Goal: Task Accomplishment & Management: Complete application form

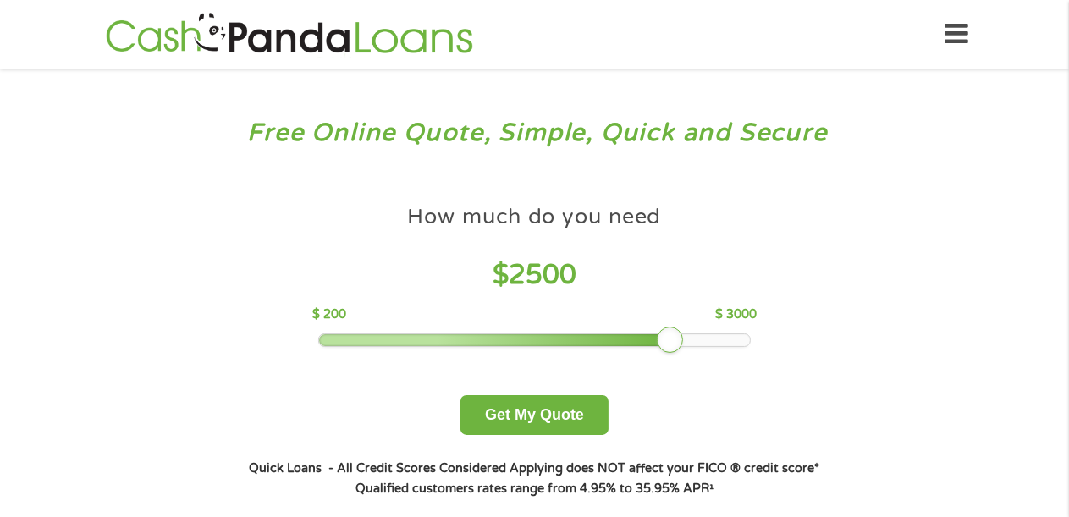
click at [745, 342] on div at bounding box center [534, 340] width 431 height 12
click at [745, 337] on div at bounding box center [534, 340] width 431 height 12
click at [748, 339] on div at bounding box center [534, 340] width 431 height 12
drag, startPoint x: 674, startPoint y: 340, endPoint x: 826, endPoint y: 328, distance: 152.9
click at [826, 331] on div "How much do you need $ 3000 $ 200 $ 3000 Get My Quote" at bounding box center [534, 315] width 593 height 239
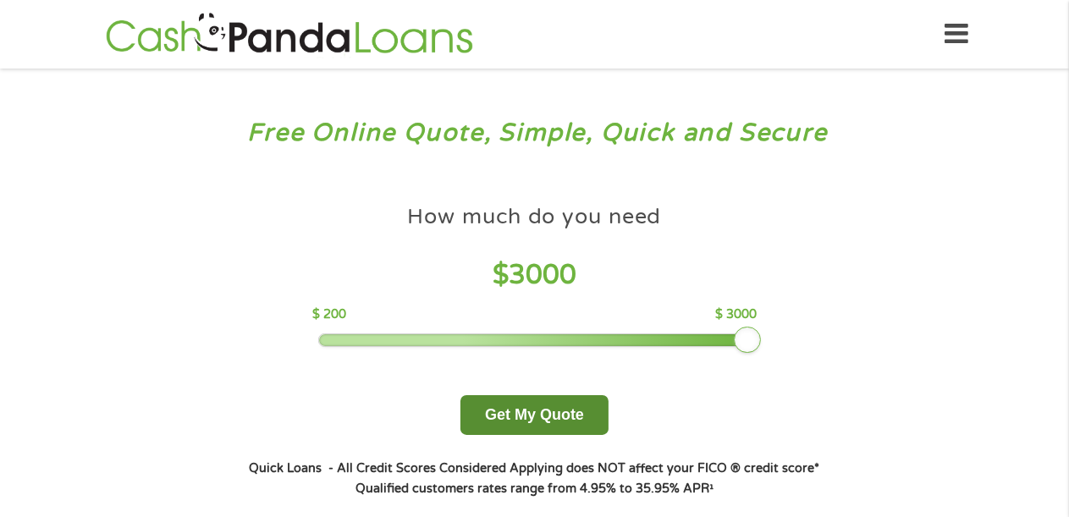
drag, startPoint x: 538, startPoint y: 403, endPoint x: 551, endPoint y: 402, distance: 12.7
click at [550, 404] on button "Get My Quote" at bounding box center [535, 415] width 148 height 40
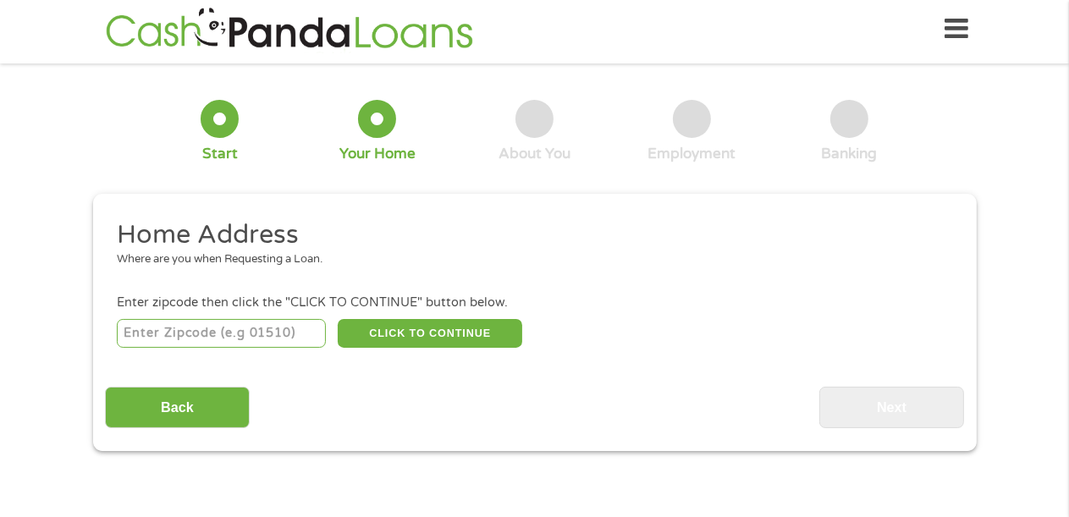
click at [229, 328] on input "number" at bounding box center [221, 333] width 209 height 29
type input "64081"
click at [448, 327] on button "CLICK TO CONTINUE" at bounding box center [430, 333] width 185 height 29
type input "64081"
type input "Lees Summit"
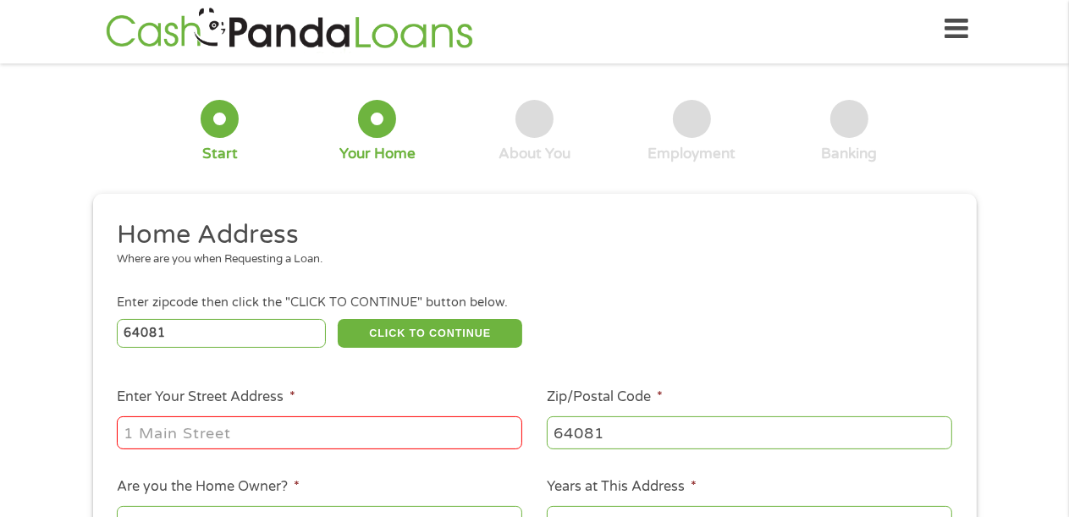
click at [135, 440] on input "Enter Your Street Address *" at bounding box center [320, 433] width 406 height 32
type input "[STREET_ADDRESS][PERSON_NAME]"
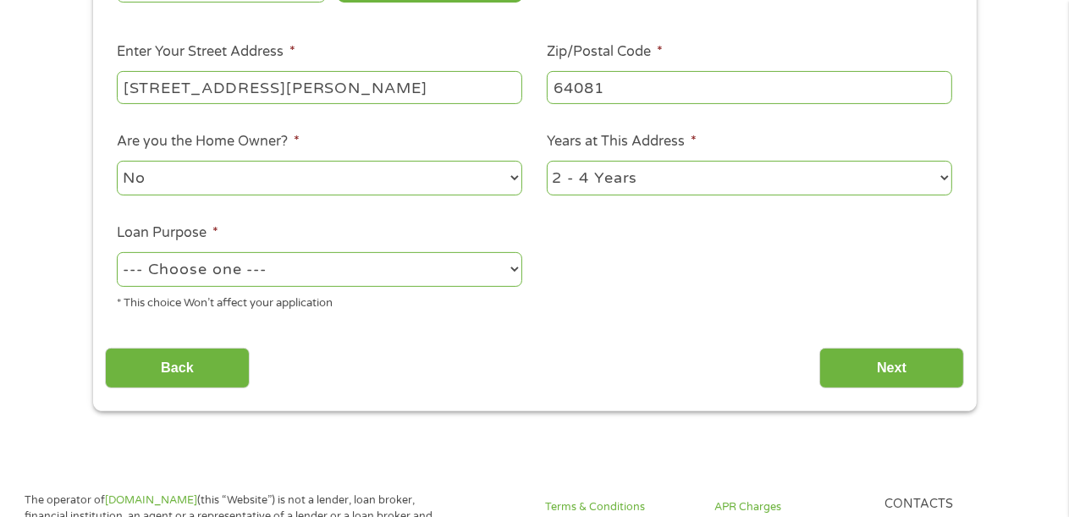
scroll to position [323, 0]
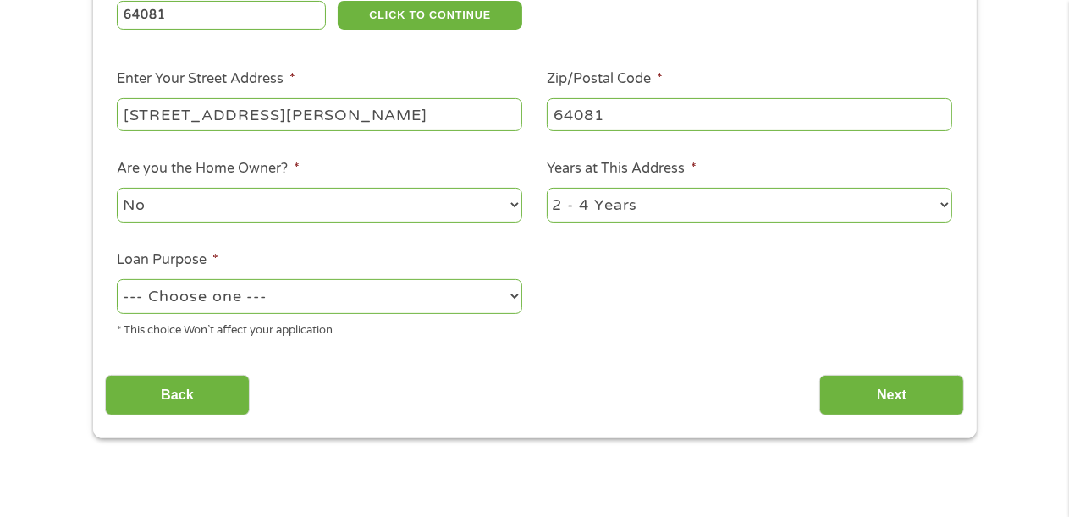
click at [942, 203] on select "1 Year or less 1 - 2 Years 2 - 4 Years Over 4 Years" at bounding box center [750, 205] width 406 height 35
select select "60months"
click at [547, 190] on select "1 Year or less 1 - 2 Years 2 - 4 Years Over 4 Years" at bounding box center [750, 205] width 406 height 35
click at [505, 299] on select "--- Choose one --- Pay Bills Debt Consolidation Home Improvement Major Purchase…" at bounding box center [320, 296] width 406 height 35
click at [41, 421] on div "1 Start 2 Your Home 3 About You 4 Employment 5 Banking 6 This field is hidden w…" at bounding box center [534, 98] width 1069 height 682
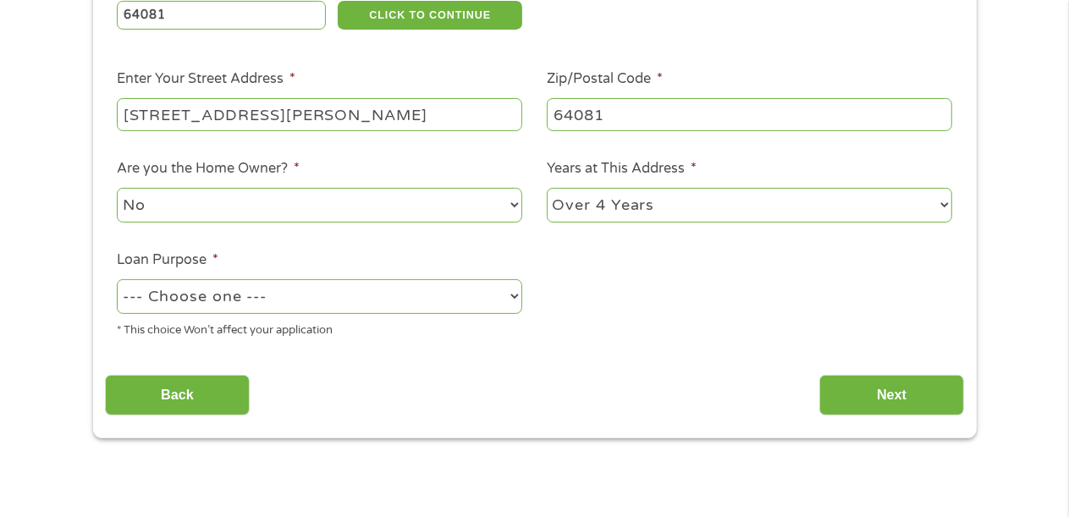
drag, startPoint x: 129, startPoint y: 351, endPoint x: 142, endPoint y: 342, distance: 16.0
click at [134, 347] on ul "Home Address Where are you when Requesting a Loan. Enter zipcode then click the…" at bounding box center [534, 126] width 859 height 452
click at [516, 296] on select "--- Choose one --- Pay Bills Debt Consolidation Home Improvement Major Purchase…" at bounding box center [320, 296] width 406 height 35
select select "medicalexpenses"
click at [117, 281] on select "--- Choose one --- Pay Bills Debt Consolidation Home Improvement Major Purchase…" at bounding box center [320, 296] width 406 height 35
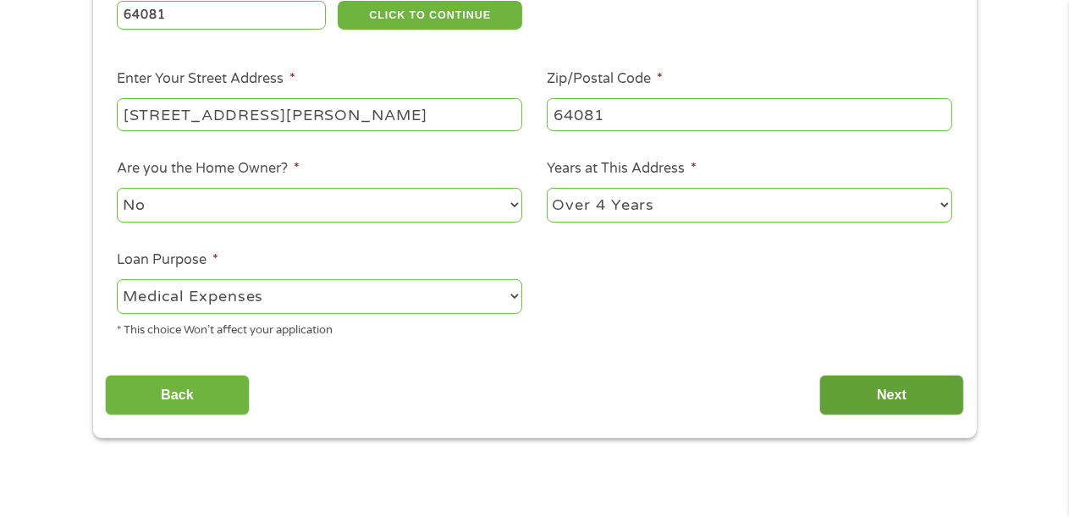
click at [881, 386] on input "Next" at bounding box center [892, 395] width 145 height 41
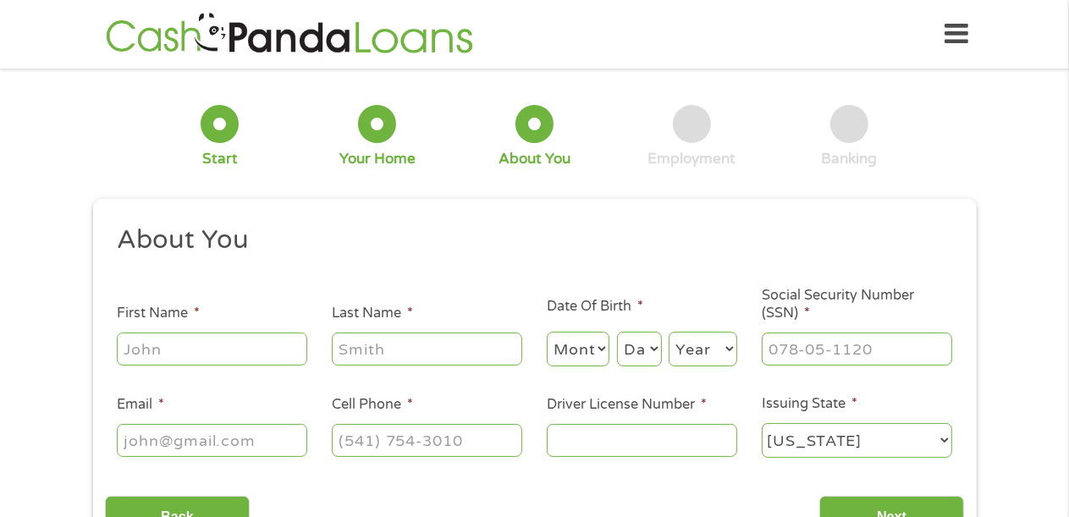
scroll to position [0, 0]
click at [130, 350] on input "First Name *" at bounding box center [212, 349] width 191 height 32
type input "[PERSON_NAME]"
click at [352, 355] on input "Last Name *" at bounding box center [427, 349] width 191 height 32
type input "[PERSON_NAME]"
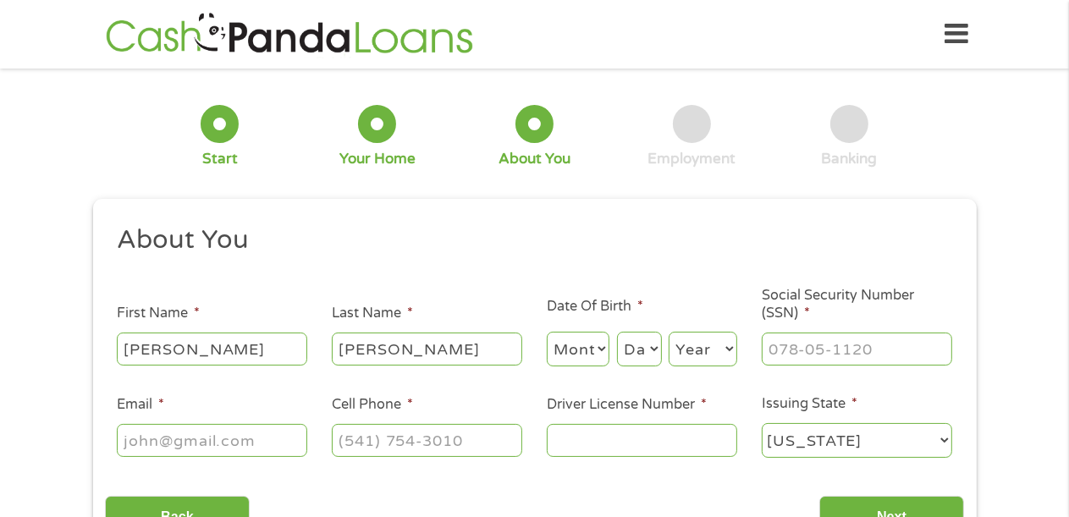
type input "[EMAIL_ADDRESS][DOMAIN_NAME]"
type input "[PHONE_NUMBER]"
click at [596, 347] on select "Month 1 2 3 4 5 6 7 8 9 10 11 12" at bounding box center [579, 349] width 64 height 35
select select "3"
click at [547, 333] on select "Month 1 2 3 4 5 6 7 8 9 10 11 12" at bounding box center [579, 349] width 64 height 35
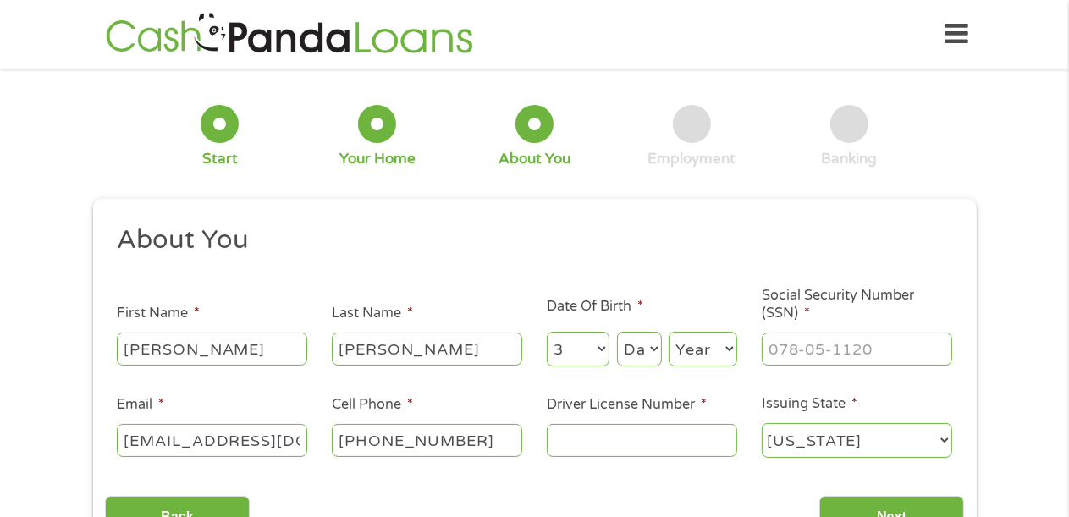
click at [650, 348] on select "Day 1 2 3 4 5 6 7 8 9 10 11 12 13 14 15 16 17 18 19 20 21 22 23 24 25 26 27 28 …" at bounding box center [639, 349] width 45 height 35
select select "8"
click at [617, 333] on select "Day 1 2 3 4 5 6 7 8 9 10 11 12 13 14 15 16 17 18 19 20 21 22 23 24 25 26 27 28 …" at bounding box center [639, 349] width 45 height 35
click at [727, 347] on select "Year [DATE] 2006 2005 2004 2003 2002 2001 2000 1999 1998 1997 1996 1995 1994 19…" at bounding box center [703, 349] width 69 height 35
select select "1945"
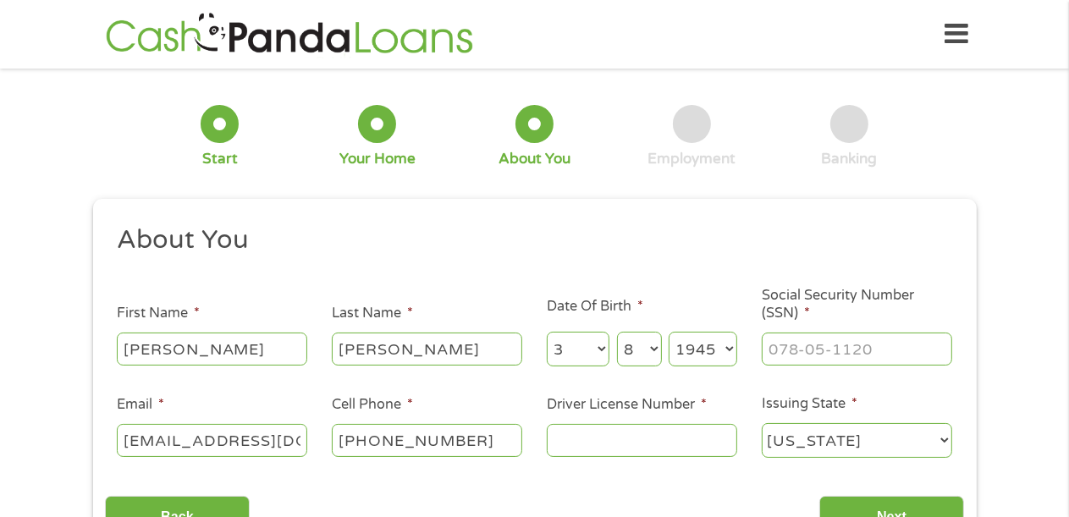
click at [669, 333] on select "Year [DATE] 2006 2005 2004 2003 2002 2001 2000 1999 1998 1997 1996 1995 1994 19…" at bounding box center [703, 349] width 69 height 35
click at [769, 353] on input "___-__-____" at bounding box center [857, 349] width 191 height 32
type input "512-44-0149"
click at [562, 442] on input "Driver License Number *" at bounding box center [642, 440] width 191 height 32
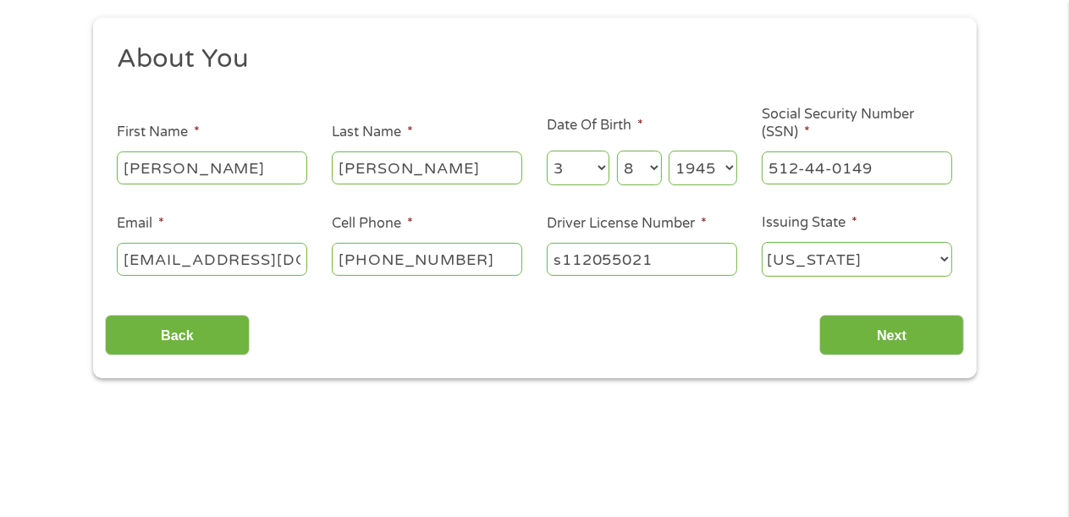
scroll to position [251, 0]
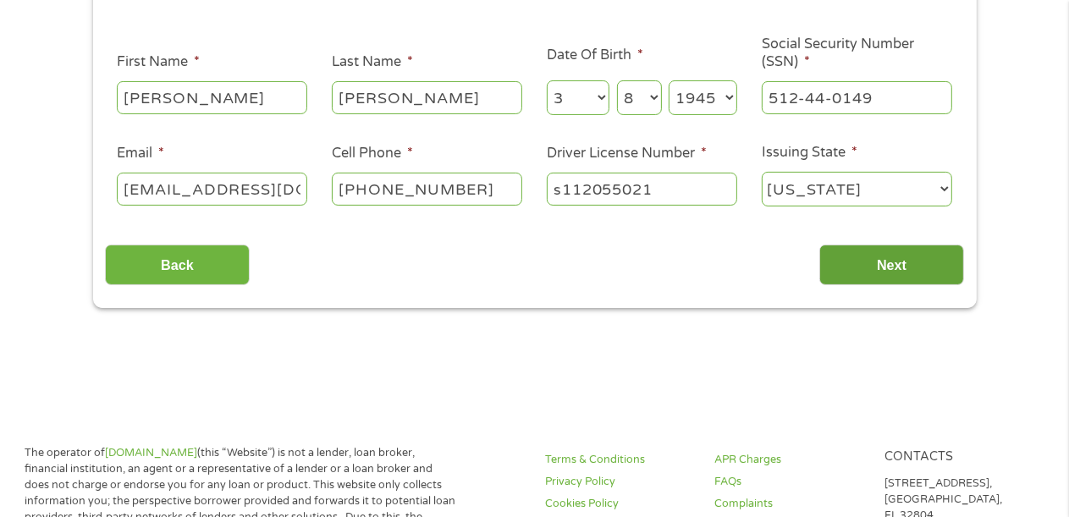
type input "s112055021"
click at [886, 261] on input "Next" at bounding box center [892, 265] width 145 height 41
click at [885, 268] on input "Next" at bounding box center [892, 265] width 145 height 41
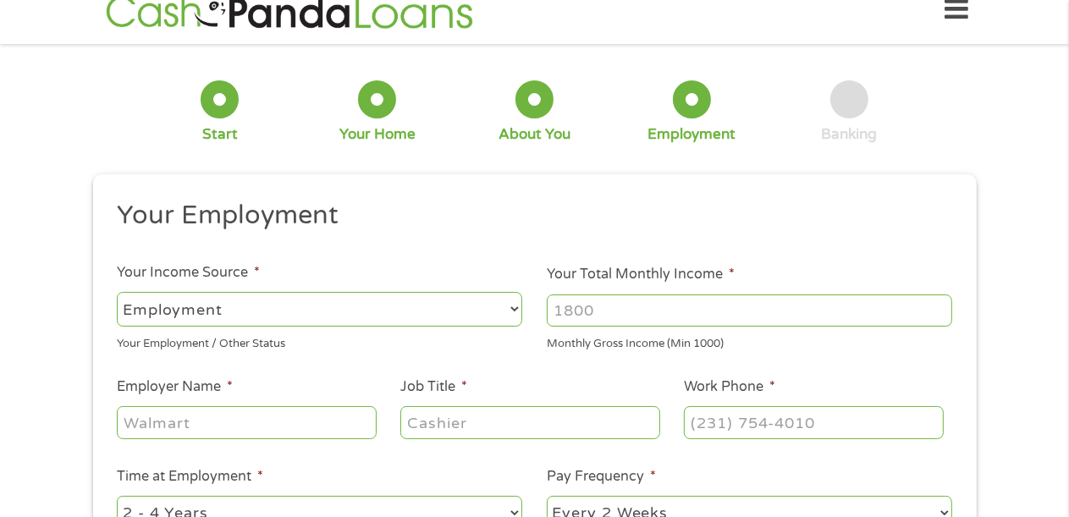
scroll to position [0, 0]
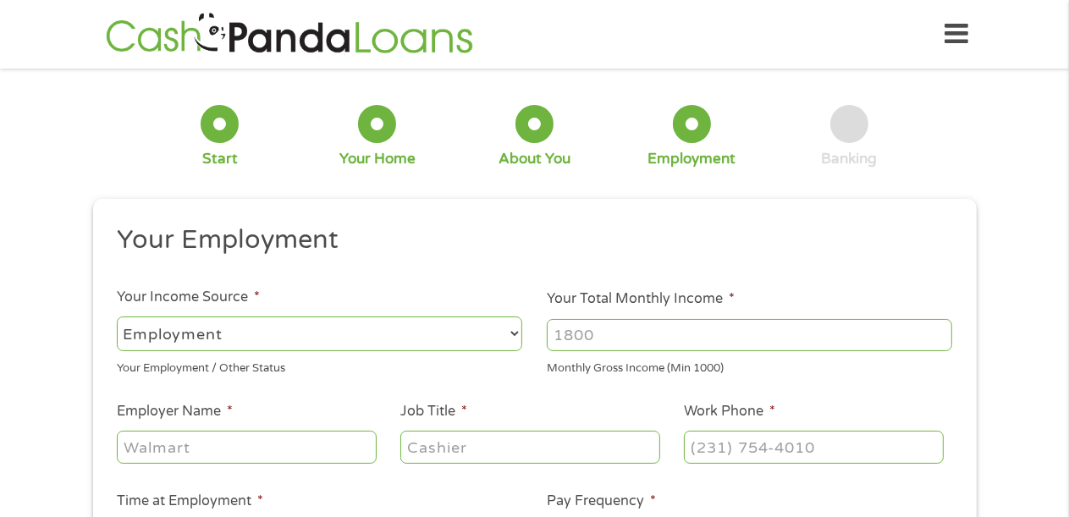
click at [516, 335] on select "--- Choose one --- Employment [DEMOGRAPHIC_DATA] Benefits" at bounding box center [320, 334] width 406 height 35
select select "benefits"
click at [117, 317] on select "--- Choose one --- Employment [DEMOGRAPHIC_DATA] Benefits" at bounding box center [320, 334] width 406 height 35
type input "Other"
type input "[PHONE_NUMBER]"
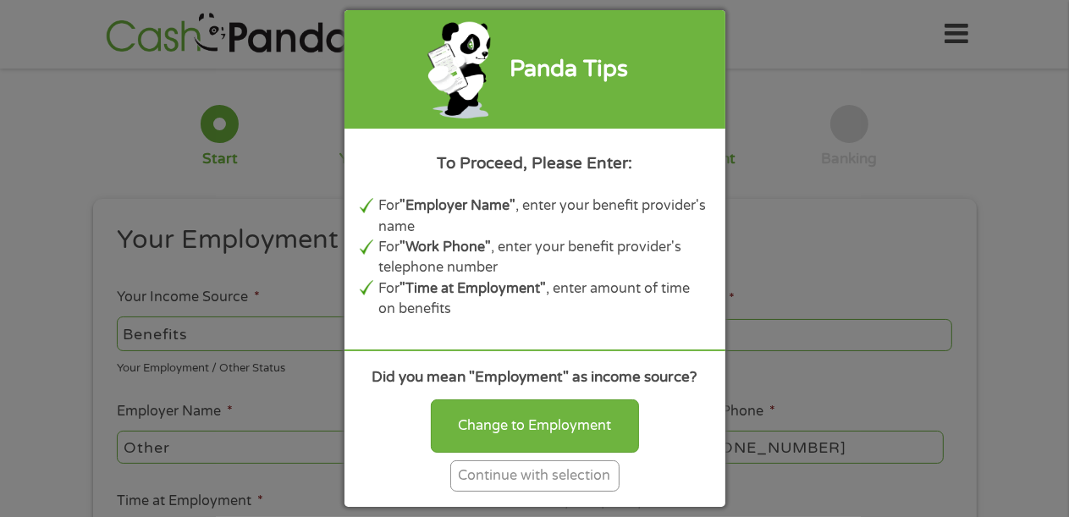
click at [535, 476] on div "Continue with selection" at bounding box center [534, 476] width 169 height 31
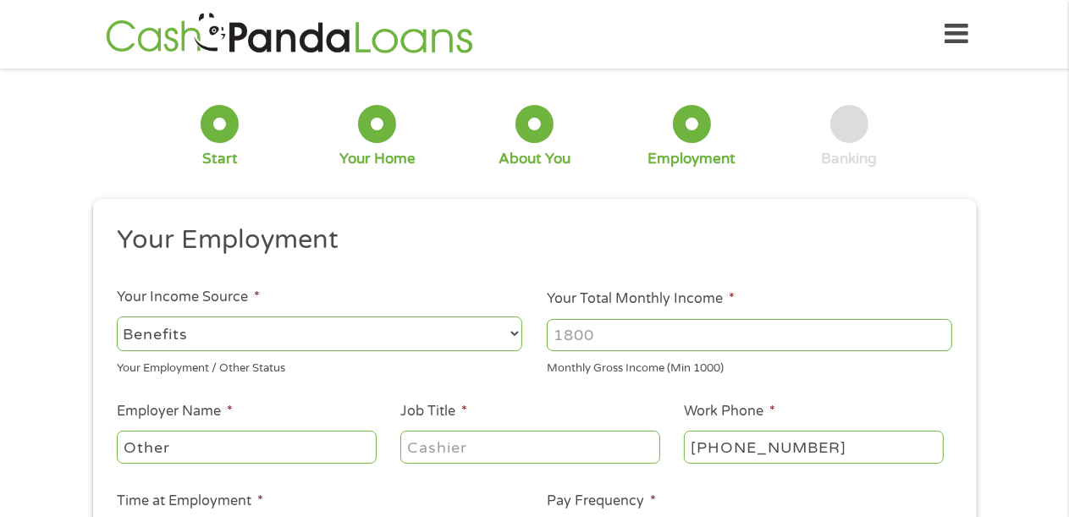
click at [560, 328] on input "Your Total Monthly Income *" at bounding box center [750, 335] width 406 height 32
type input "5600"
click at [127, 449] on input "Other" at bounding box center [246, 447] width 259 height 32
type input "government railroad retirement"
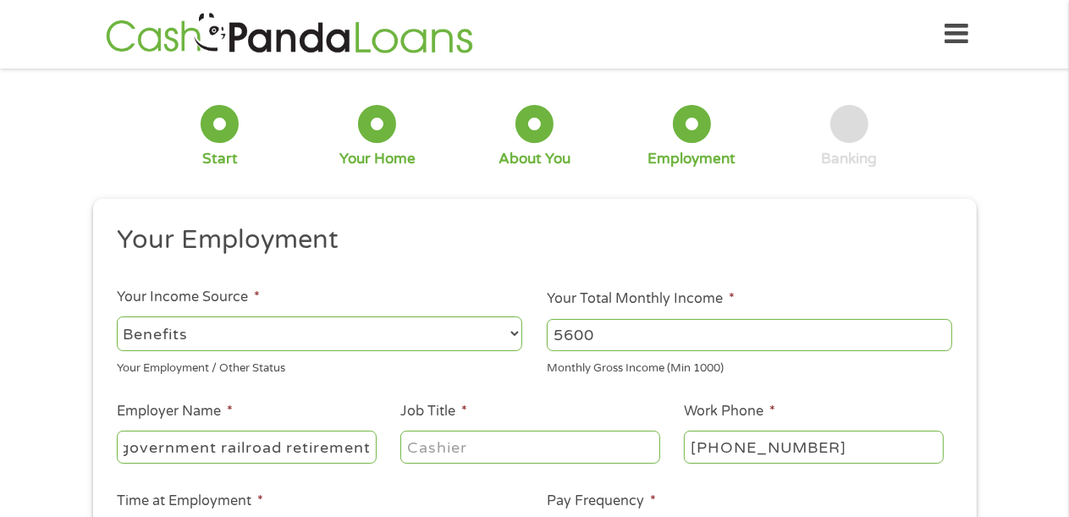
click at [422, 445] on input "Job Title *" at bounding box center [529, 447] width 259 height 32
click at [410, 445] on input "Job Title *" at bounding box center [529, 447] width 259 height 32
type input "director"
click at [739, 445] on input "[PHONE_NUMBER]" at bounding box center [813, 447] width 259 height 32
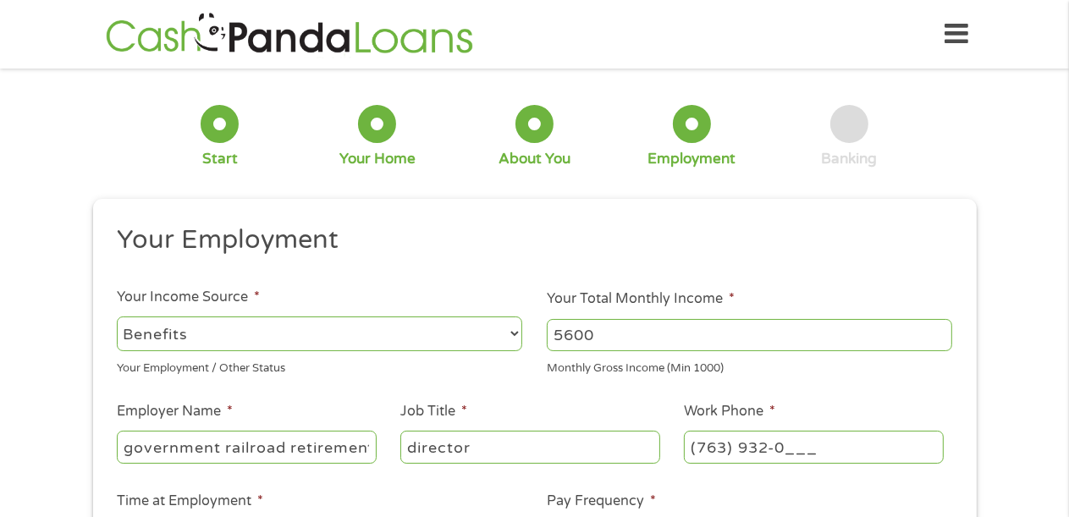
drag, startPoint x: 698, startPoint y: 445, endPoint x: 984, endPoint y: 416, distance: 287.6
click at [984, 416] on div "1 Start 2 Your Home 3 About You 4 Employment 5 Banking 6 This field is hidden w…" at bounding box center [535, 414] width 914 height 668
type input "[PHONE_NUMBER]"
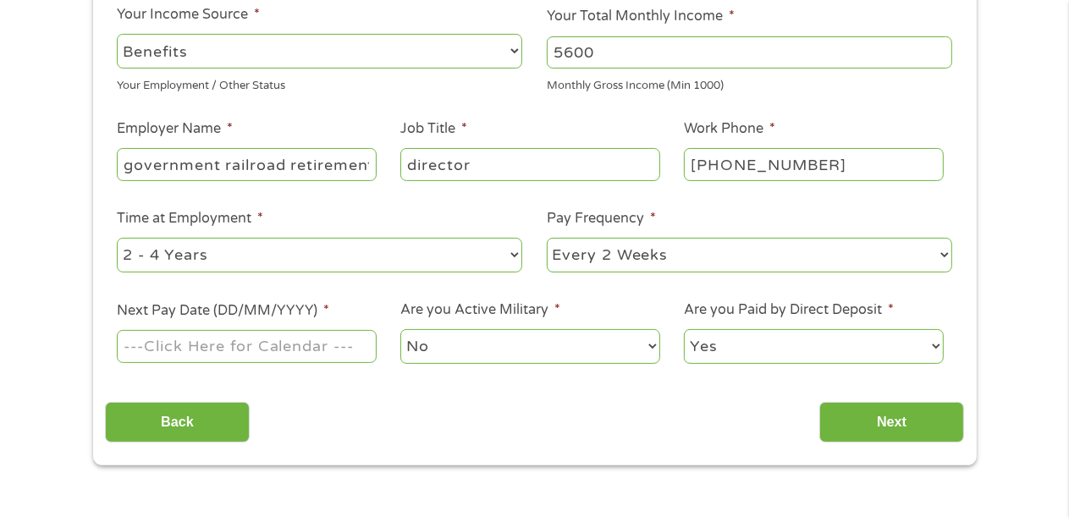
scroll to position [304, 0]
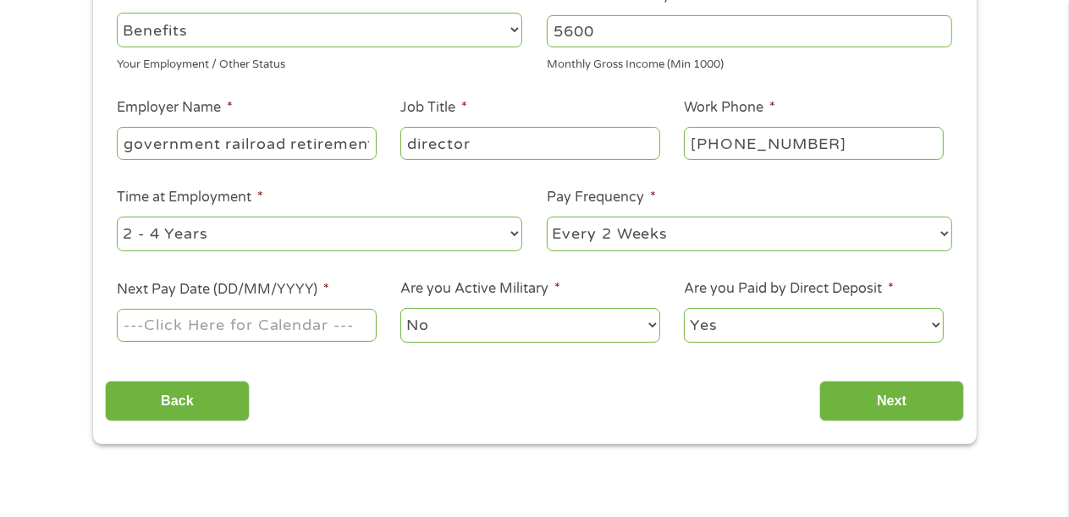
click at [508, 235] on select "--- Choose one --- 1 Year or less 1 - 2 Years 2 - 4 Years Over 4 Years" at bounding box center [320, 234] width 406 height 35
select select "60months"
click at [117, 218] on select "--- Choose one --- 1 Year or less 1 - 2 Years 2 - 4 Years Over 4 Years" at bounding box center [320, 234] width 406 height 35
click at [572, 230] on select "--- Choose one --- Every 2 Weeks Every Week Monthly Semi-Monthly" at bounding box center [750, 234] width 406 height 35
select select "monthly"
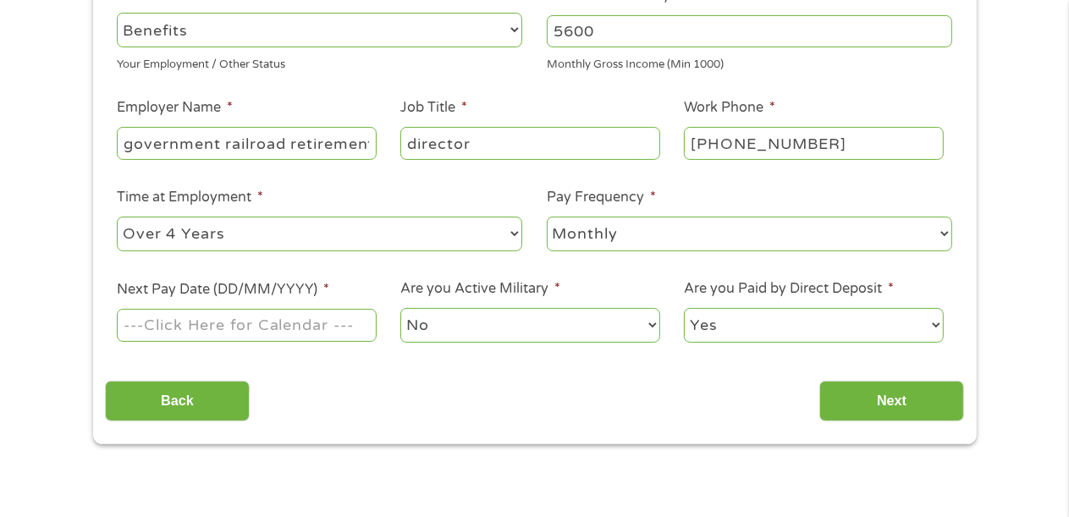
click at [547, 218] on select "--- Choose one --- Every 2 Weeks Every Week Monthly Semi-Monthly" at bounding box center [750, 234] width 406 height 35
click at [218, 326] on input "Next Pay Date (DD/MM/YYYY) *" at bounding box center [246, 325] width 259 height 32
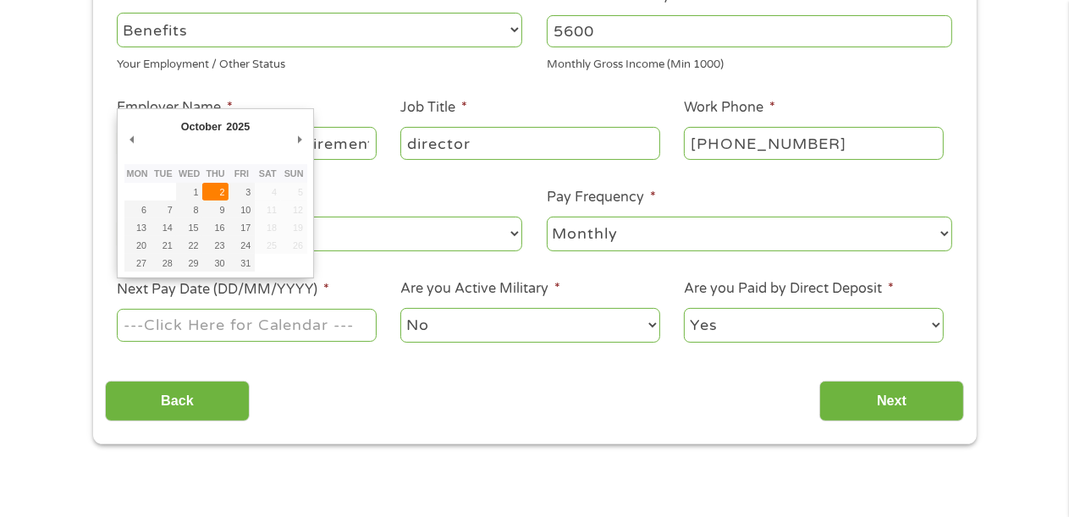
type input "[DATE]"
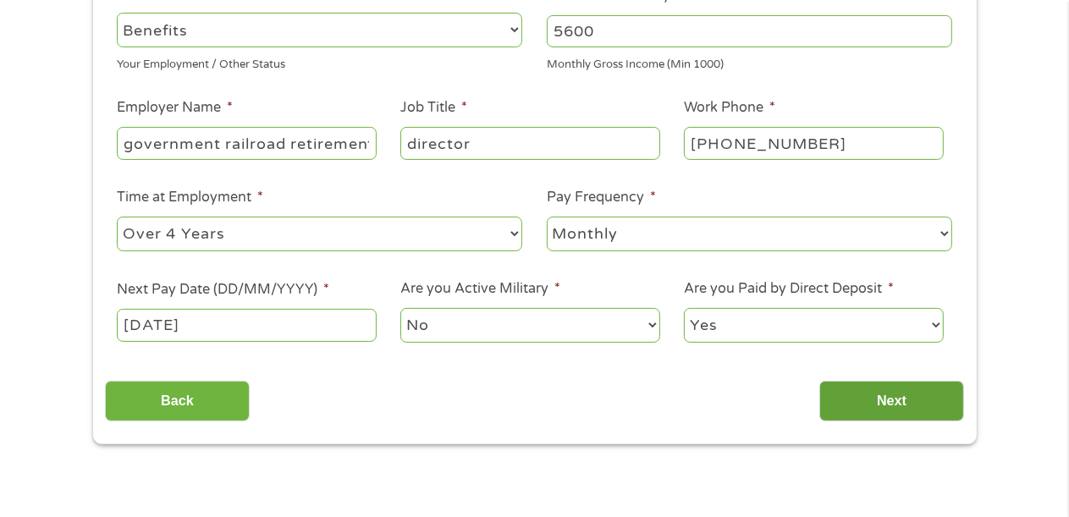
click at [872, 404] on input "Next" at bounding box center [892, 401] width 145 height 41
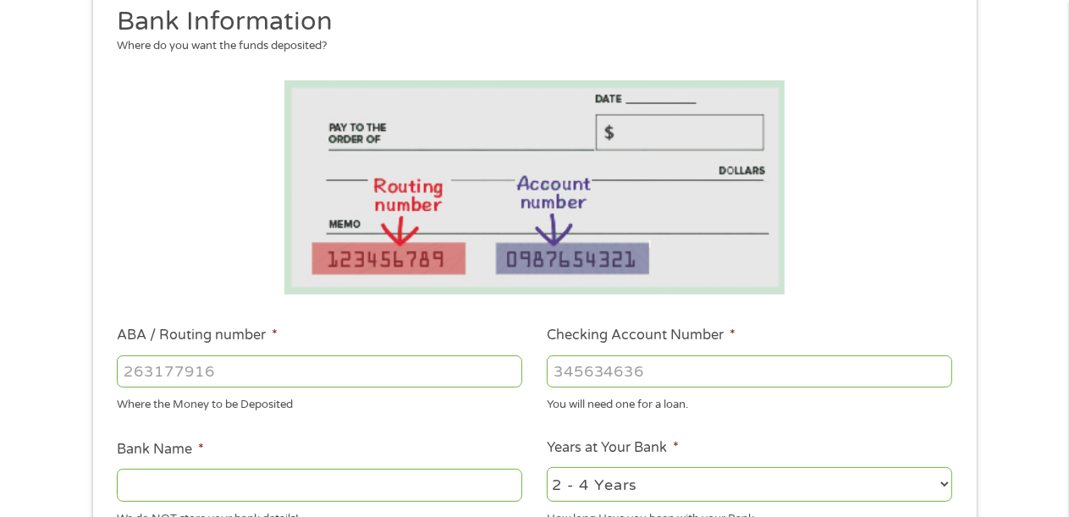
scroll to position [379, 0]
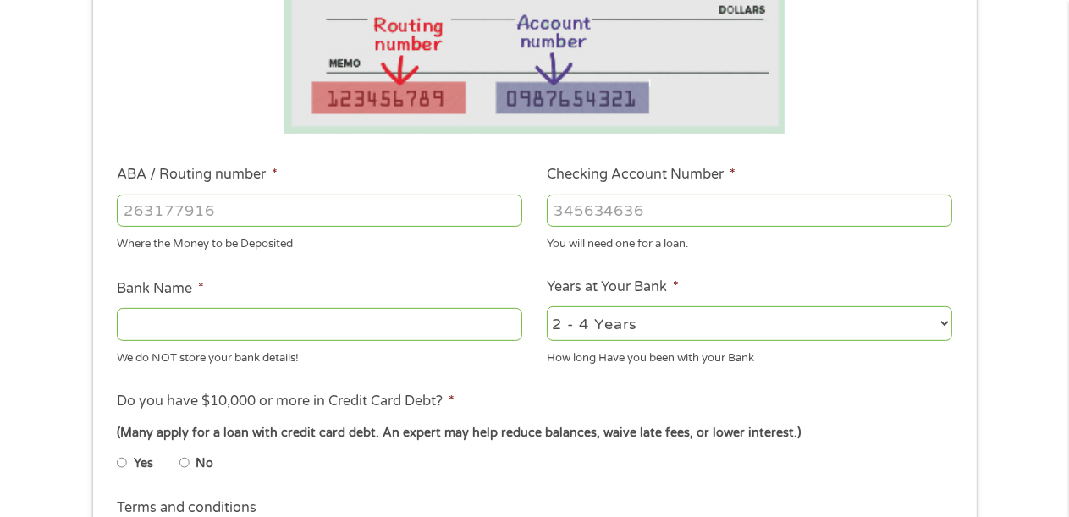
click at [124, 203] on input "ABA / Routing number *" at bounding box center [320, 211] width 406 height 32
type input "10100925"
click at [557, 210] on input "Checking Account Number *" at bounding box center [750, 211] width 406 height 32
click at [555, 212] on input "Checking Account Number *" at bounding box center [750, 211] width 406 height 32
type input "110300387492"
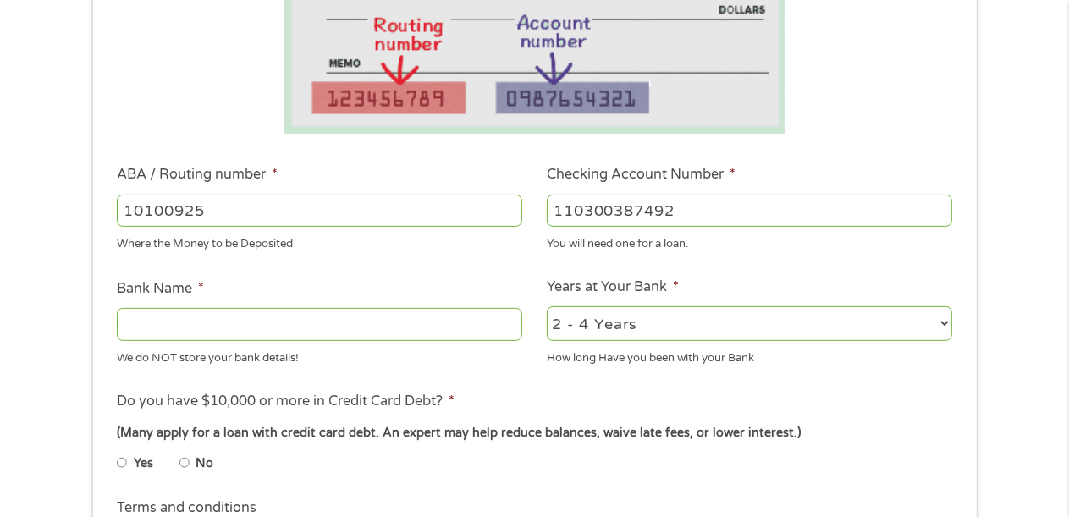
click at [127, 327] on input "Bank Name *" at bounding box center [320, 324] width 406 height 32
type input "security bank of k c"
click at [940, 316] on select "2 - 4 Years 6 - 12 Months 1 - 2 Years Over 4 Years" at bounding box center [750, 323] width 406 height 35
select select "60months"
click at [547, 307] on select "2 - 4 Years 6 - 12 Months 1 - 2 Years Over 4 Years" at bounding box center [750, 323] width 406 height 35
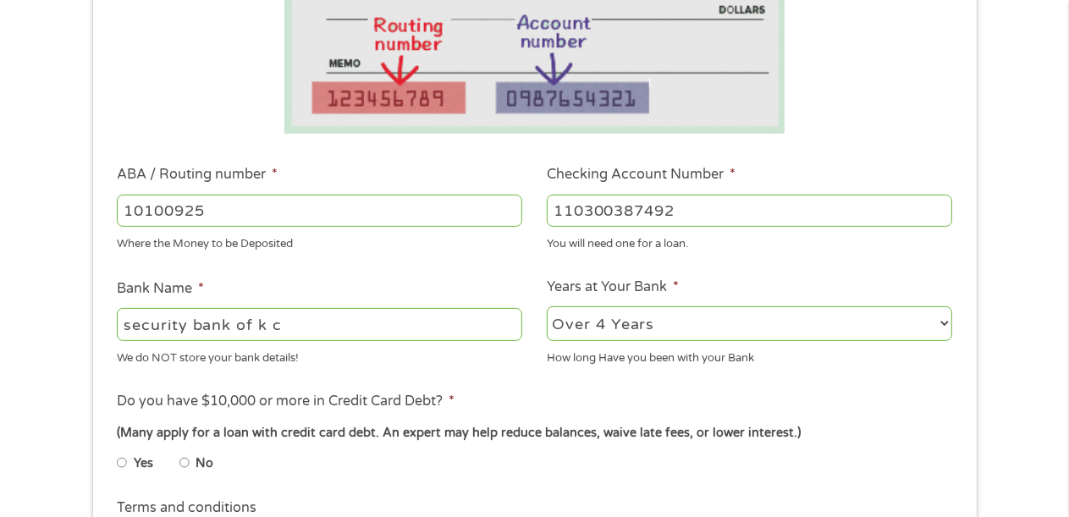
click at [188, 460] on input "No" at bounding box center [184, 463] width 10 height 27
radio input "true"
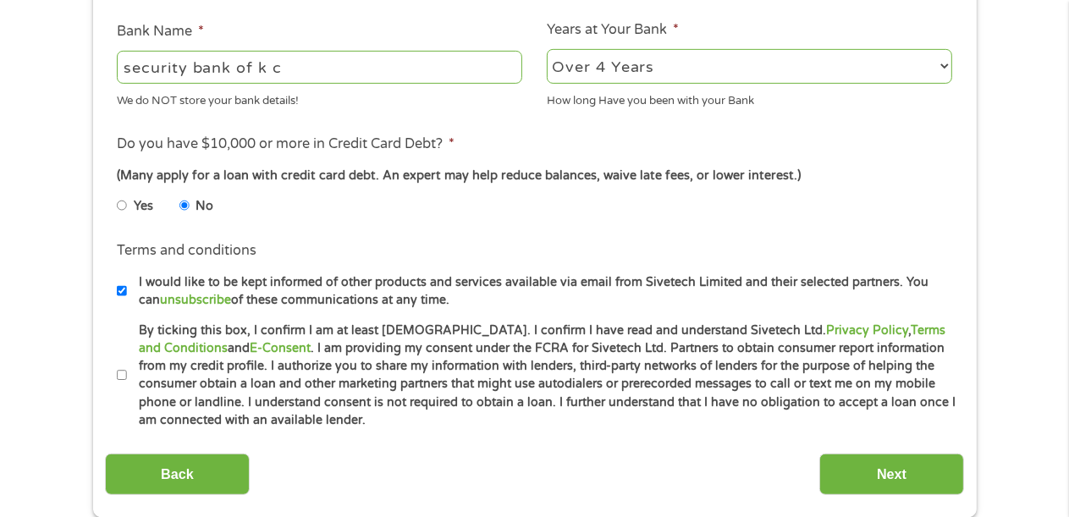
scroll to position [722, 0]
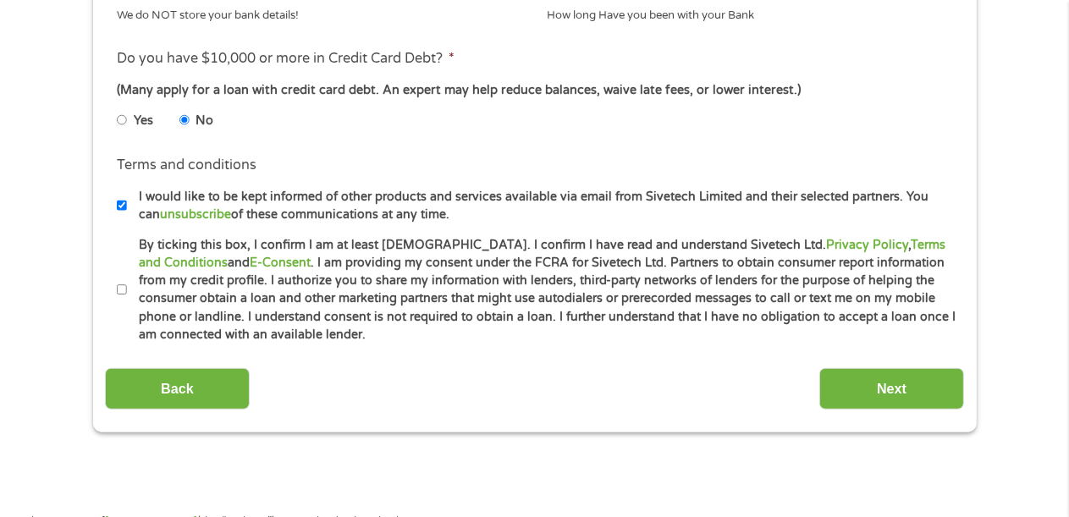
click at [120, 290] on input "By ticking this box, I confirm I am at least [DEMOGRAPHIC_DATA]. I confirm I ha…" at bounding box center [122, 290] width 10 height 27
checkbox input "true"
click at [914, 381] on input "Next" at bounding box center [892, 388] width 145 height 41
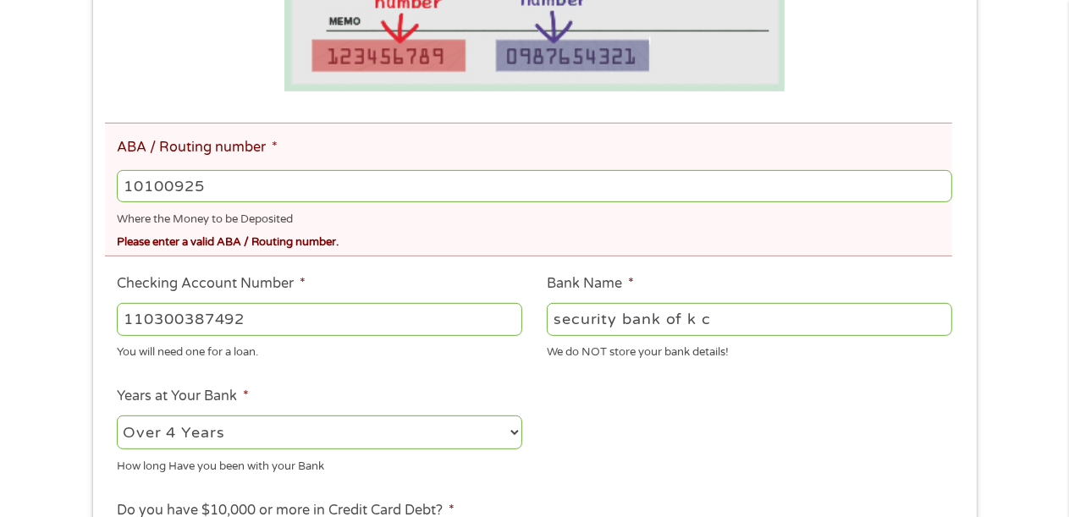
scroll to position [511, 0]
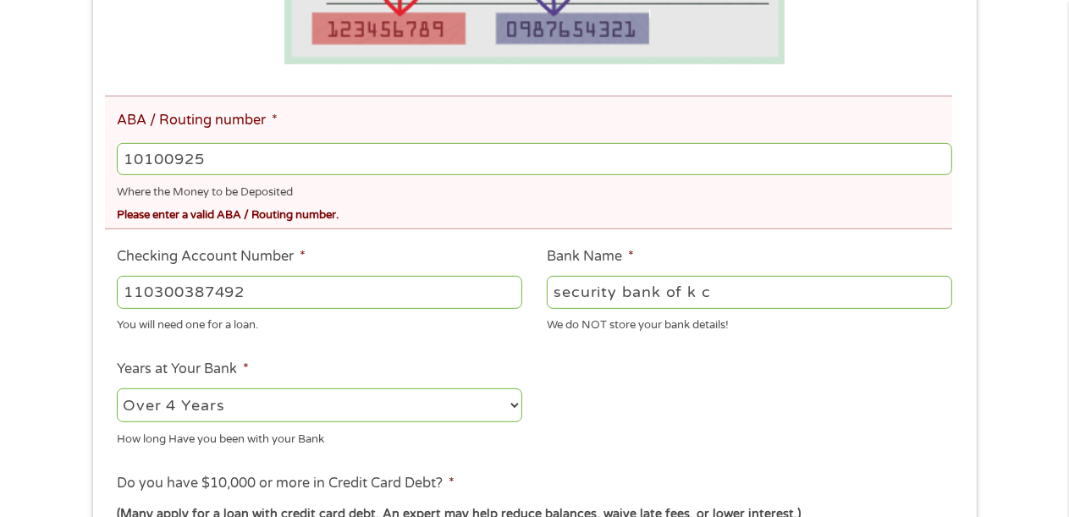
click at [165, 158] on input "10100925" at bounding box center [534, 159] width 835 height 32
type input "101000925"
type input "SECURITY BANK OF [US_STATE][GEOGRAPHIC_DATA]"
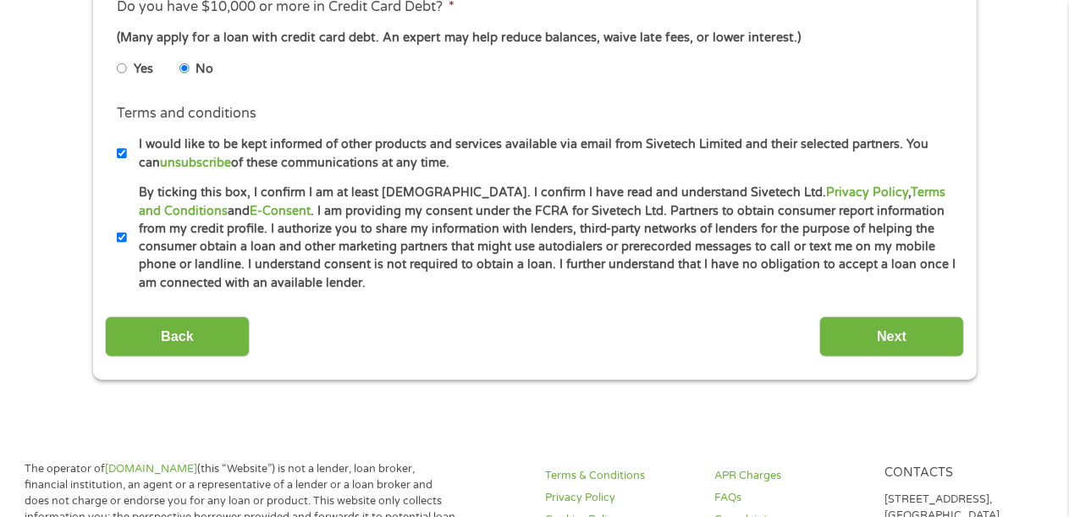
scroll to position [992, 0]
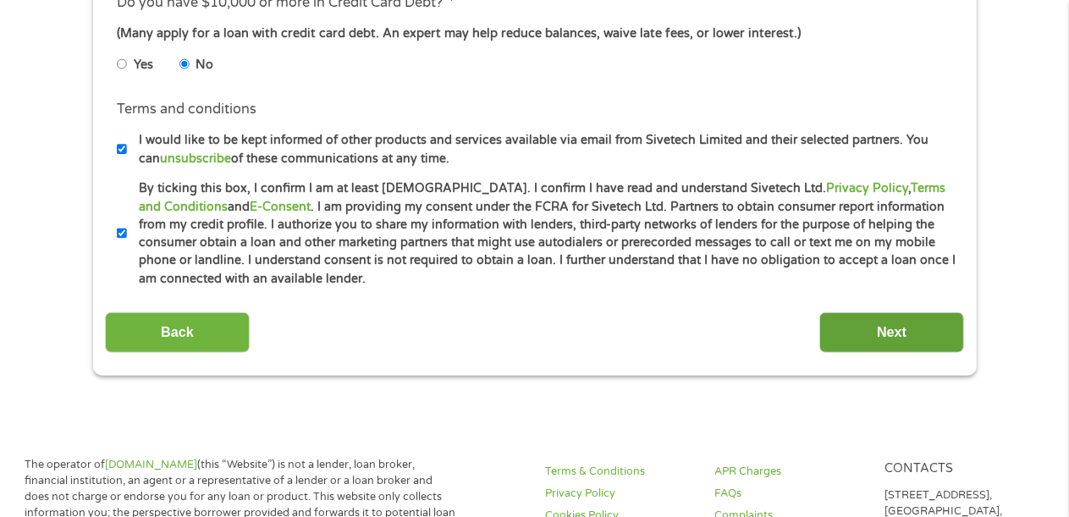
type input "101000925"
click at [919, 327] on input "Next" at bounding box center [892, 332] width 145 height 41
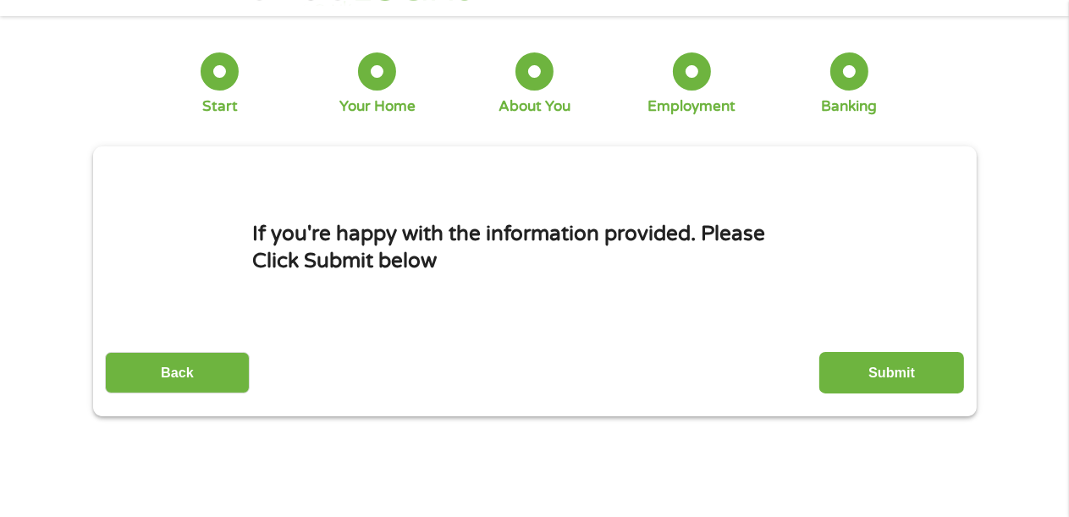
scroll to position [0, 0]
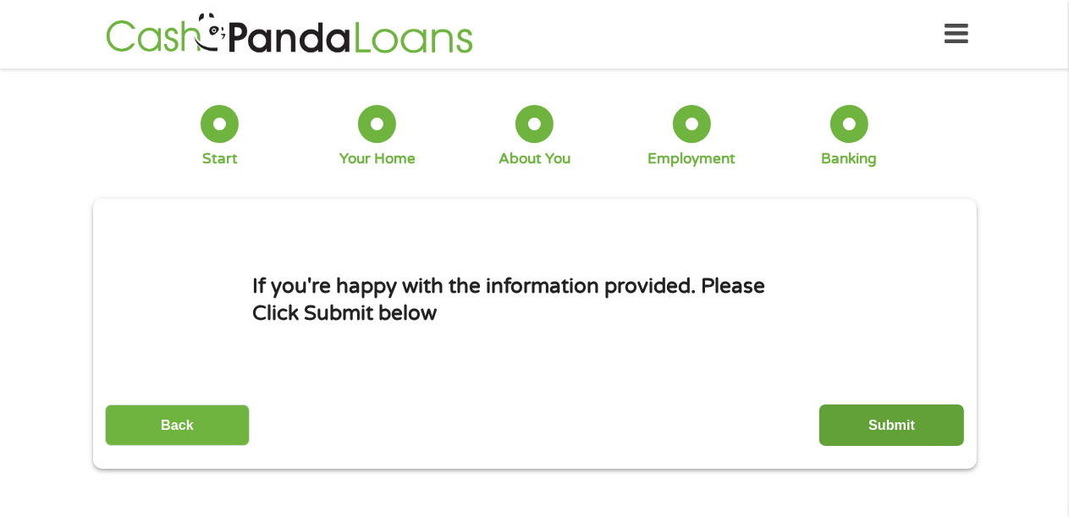
click at [905, 420] on input "Submit" at bounding box center [892, 425] width 145 height 41
